Goal: Task Accomplishment & Management: Manage account settings

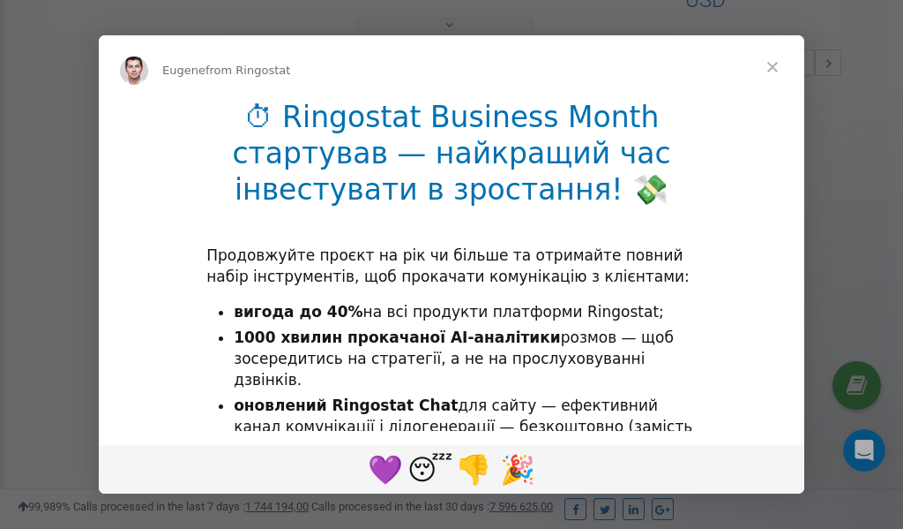
click at [775, 69] on span "Close" at bounding box center [773, 67] width 64 height 64
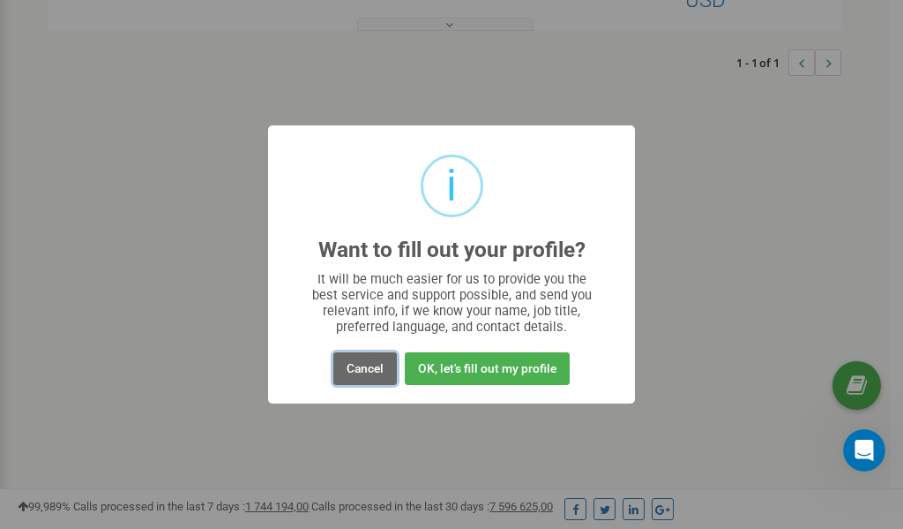
click at [368, 371] on button "Cancel" at bounding box center [366, 368] width 64 height 33
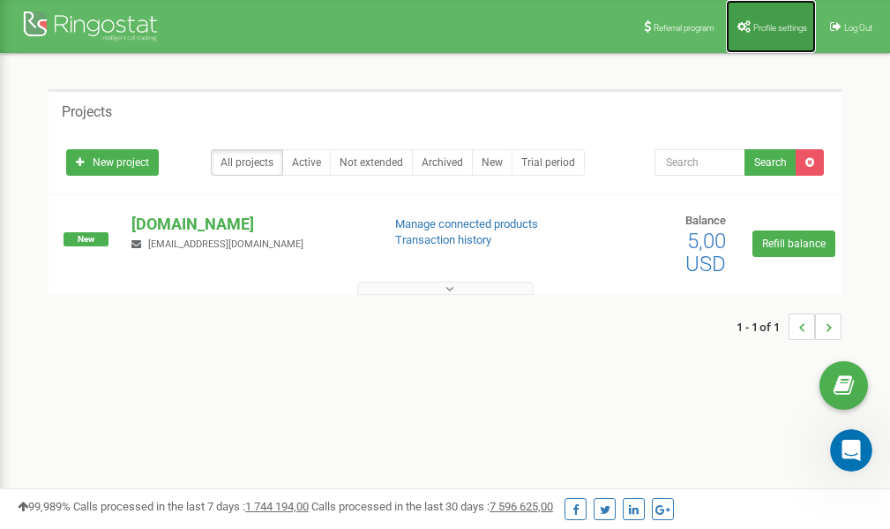
click at [761, 19] on link "Profile settings" at bounding box center [771, 26] width 90 height 53
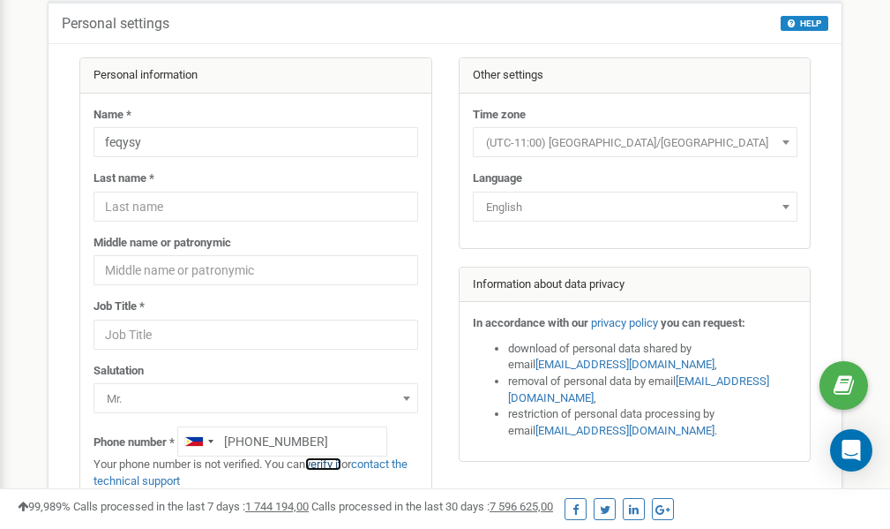
click at [332, 465] on link "verify it" at bounding box center [323, 463] width 36 height 13
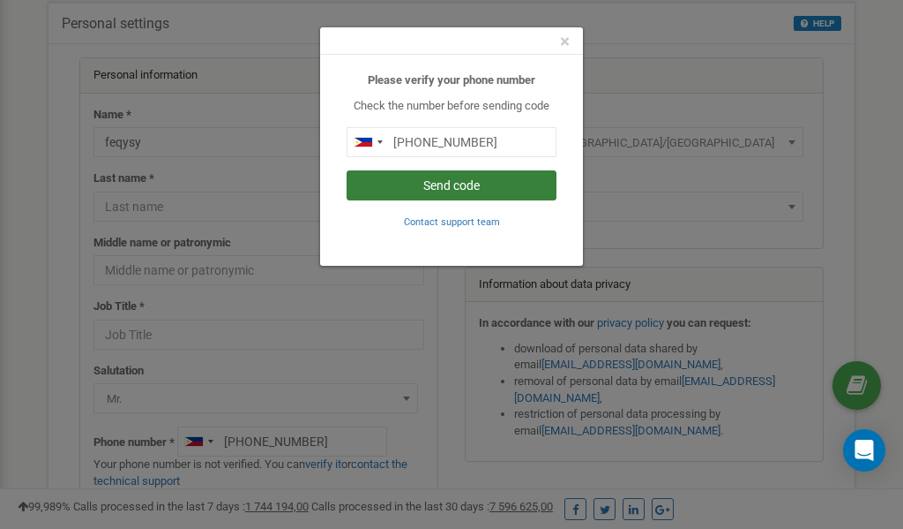
click at [472, 186] on button "Send code" at bounding box center [452, 185] width 210 height 30
